Goal: Find specific page/section

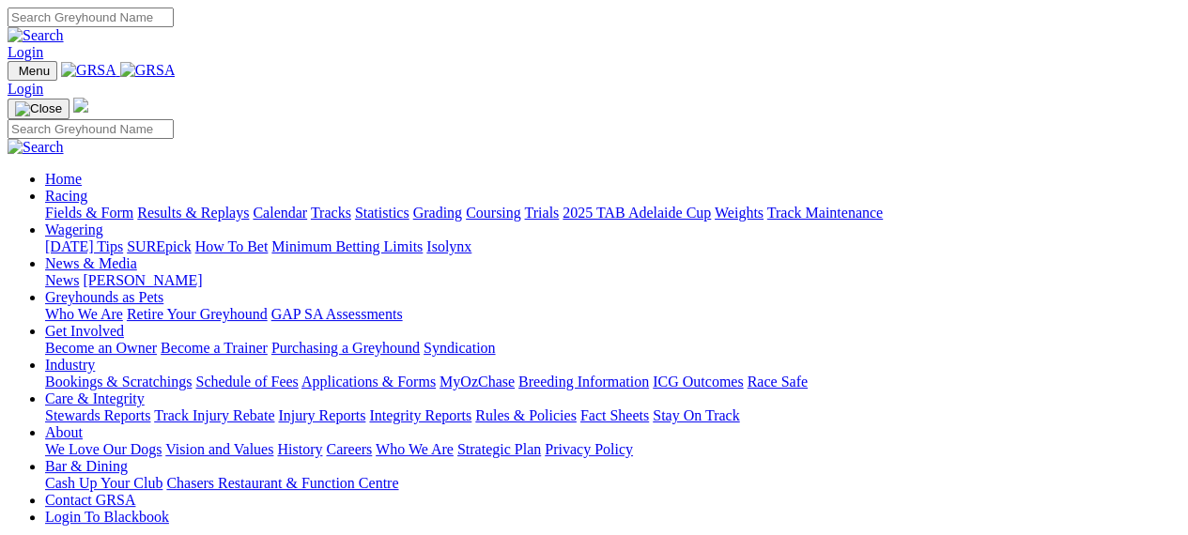
click at [89, 205] on link "Fields & Form" at bounding box center [89, 213] width 88 height 16
